Goal: Information Seeking & Learning: Learn about a topic

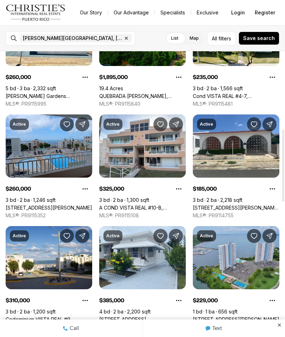
scroll to position [298, 0]
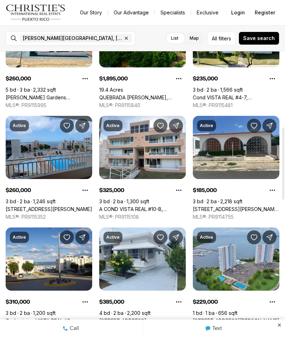
click at [262, 206] on link "[STREET_ADDRESS][PERSON_NAME][PERSON_NAME]" at bounding box center [236, 209] width 86 height 6
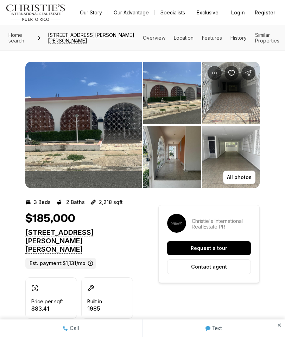
click at [187, 170] on img "View image gallery" at bounding box center [172, 157] width 58 height 63
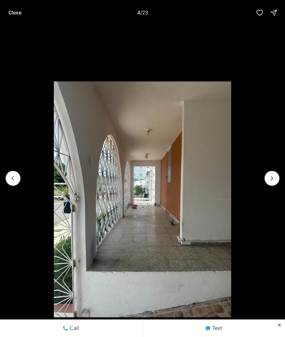
click at [277, 176] on button "Next slide" at bounding box center [271, 178] width 15 height 15
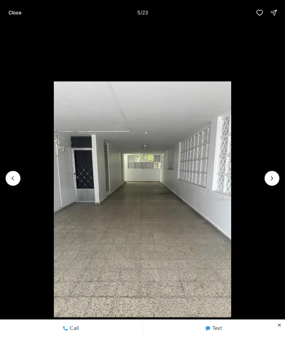
click at [273, 179] on icon "Next slide" at bounding box center [271, 178] width 7 height 7
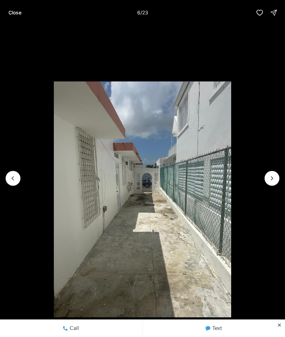
click at [269, 178] on icon "Next slide" at bounding box center [271, 178] width 7 height 7
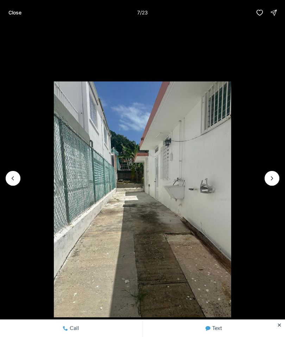
click at [272, 177] on icon "Next slide" at bounding box center [271, 178] width 7 height 7
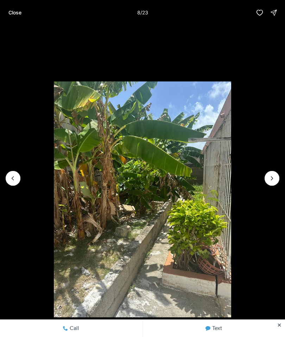
click at [272, 186] on li "8 of 23" at bounding box center [142, 178] width 285 height 306
click at [273, 176] on icon "Next slide" at bounding box center [271, 178] width 7 height 7
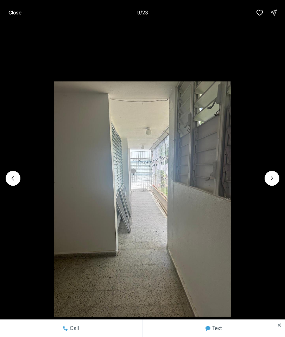
click at [272, 177] on icon "Next slide" at bounding box center [271, 178] width 7 height 7
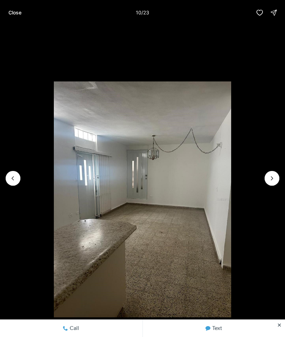
click at [16, 181] on icon "Previous slide" at bounding box center [12, 178] width 7 height 7
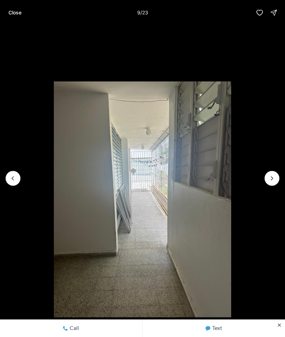
click at [269, 178] on icon "Next slide" at bounding box center [271, 178] width 7 height 7
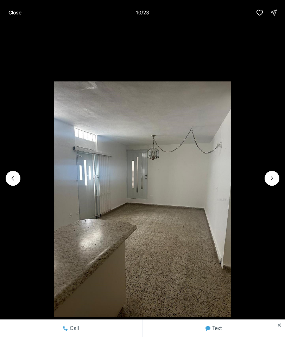
click at [275, 176] on icon "Next slide" at bounding box center [271, 178] width 7 height 7
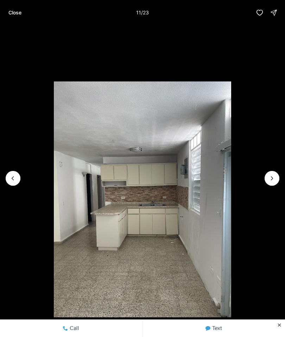
click at [271, 185] on button "Next slide" at bounding box center [271, 178] width 15 height 15
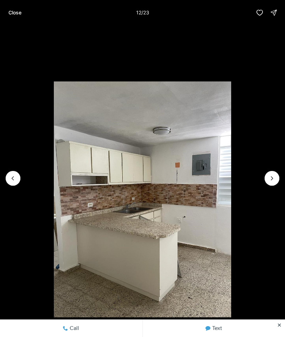
click at [271, 180] on icon "Next slide" at bounding box center [271, 178] width 7 height 7
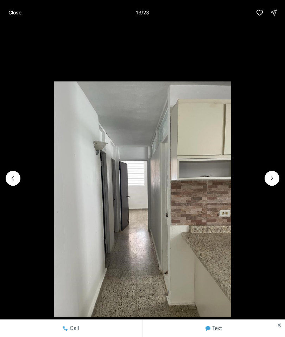
click at [279, 176] on li "13 of 23" at bounding box center [142, 178] width 285 height 306
click at [275, 177] on icon "Next slide" at bounding box center [271, 178] width 7 height 7
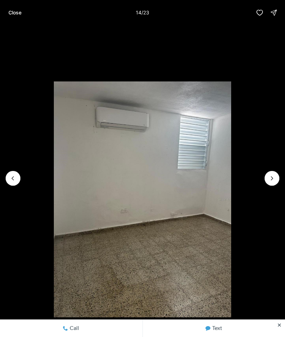
click at [272, 180] on icon "Next slide" at bounding box center [271, 178] width 7 height 7
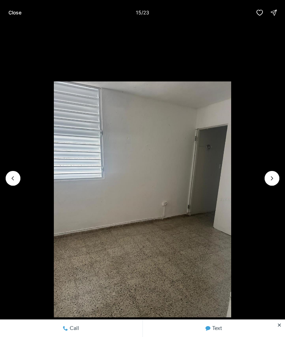
click at [273, 175] on icon "Next slide" at bounding box center [271, 178] width 7 height 7
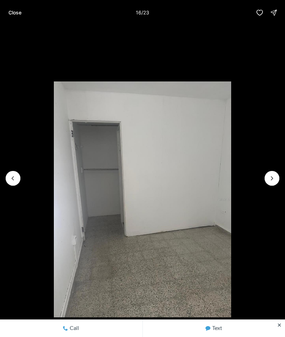
click at [267, 182] on button "Next slide" at bounding box center [271, 178] width 15 height 15
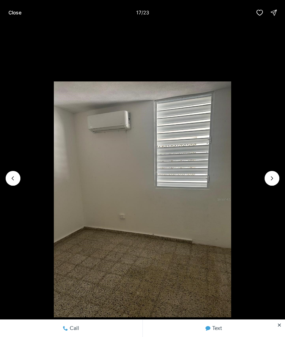
click at [280, 178] on li "17 of 23" at bounding box center [142, 178] width 285 height 306
click at [269, 180] on icon "Next slide" at bounding box center [271, 178] width 7 height 7
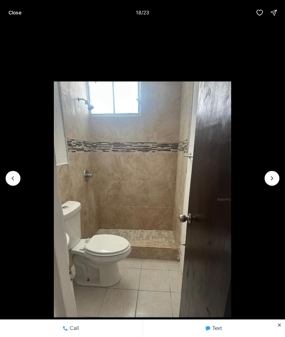
click at [273, 178] on icon "Next slide" at bounding box center [271, 178] width 7 height 7
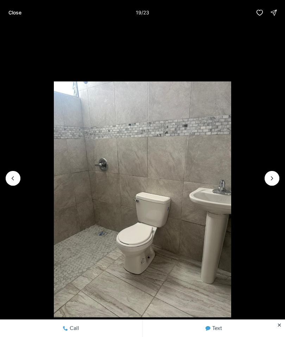
click at [272, 180] on icon "Next slide" at bounding box center [271, 178] width 7 height 7
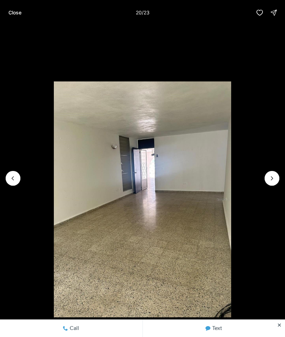
click at [273, 179] on icon "Next slide" at bounding box center [271, 178] width 7 height 7
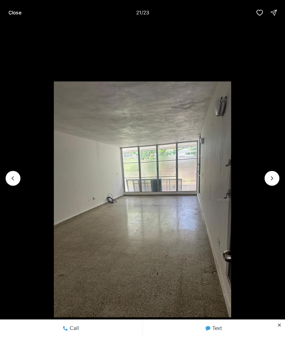
click at [279, 175] on li "21 of 23" at bounding box center [142, 178] width 285 height 306
click at [271, 176] on icon "Next slide" at bounding box center [271, 178] width 7 height 7
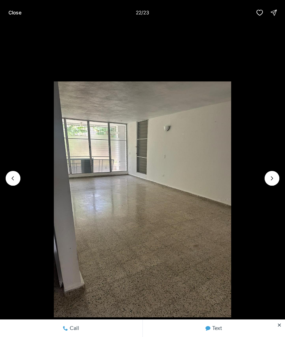
click at [274, 176] on icon "Next slide" at bounding box center [271, 178] width 7 height 7
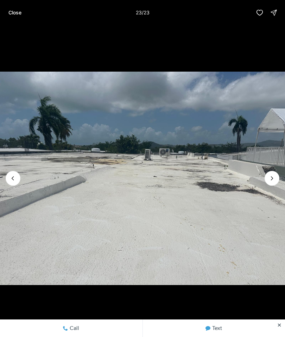
click at [270, 170] on img "23 of 23" at bounding box center [142, 178] width 285 height 236
click at [272, 175] on div at bounding box center [271, 178] width 15 height 15
click at [265, 173] on img "23 of 23" at bounding box center [142, 178] width 285 height 236
click at [269, 179] on div at bounding box center [271, 178] width 15 height 15
click at [17, 10] on p "Close" at bounding box center [14, 13] width 13 height 6
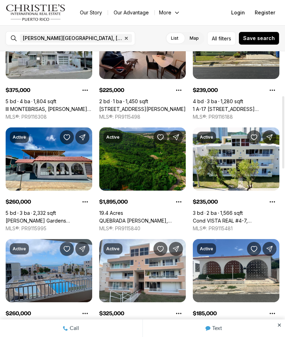
scroll to position [175, 0]
click at [58, 218] on link "[PERSON_NAME] Gardens [STREET_ADDRESS][PERSON_NAME]" at bounding box center [49, 221] width 86 height 6
